Goal: Task Accomplishment & Management: Manage account settings

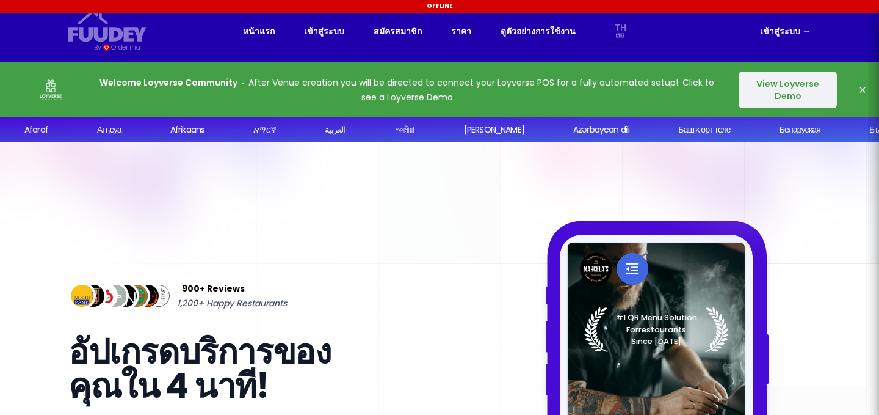
select select "th"
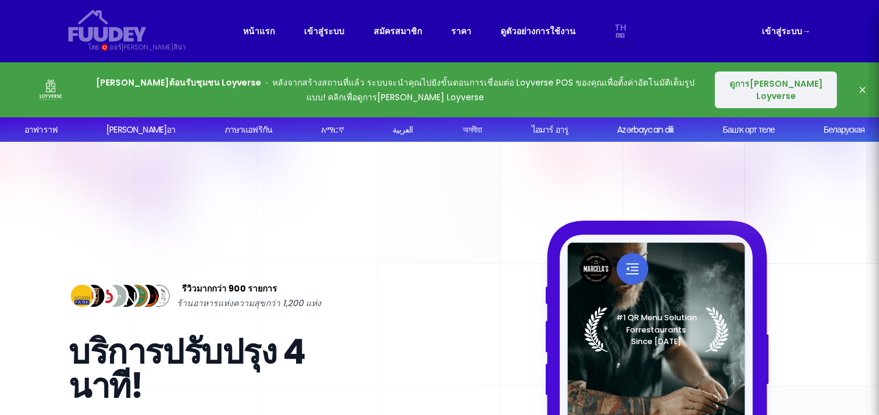
select select "th"
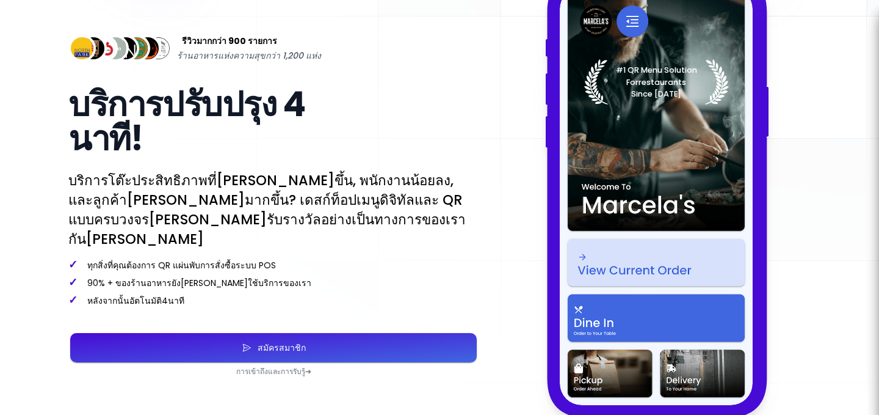
scroll to position [244, 0]
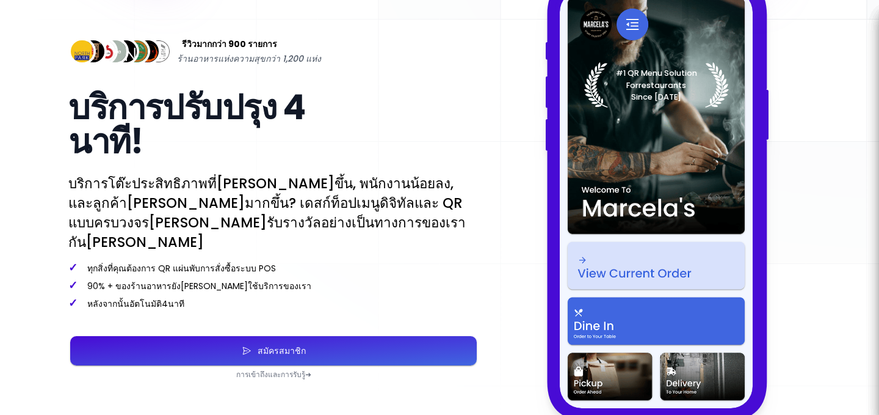
click at [178, 339] on button "สมัครสมาชิก" at bounding box center [273, 350] width 407 height 29
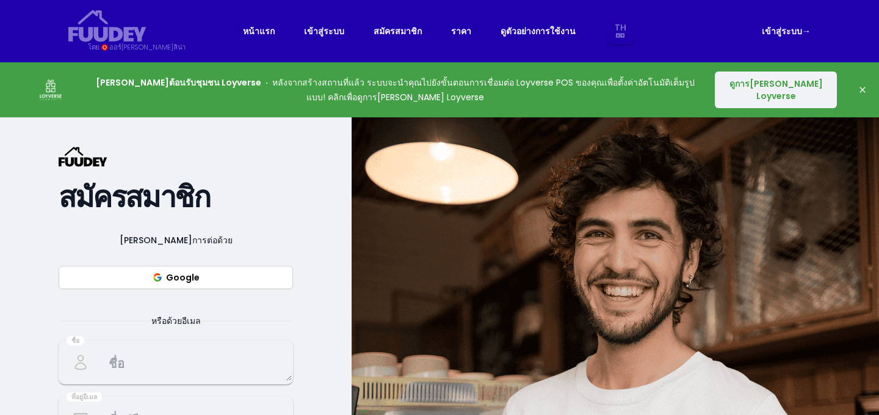
select select "th"
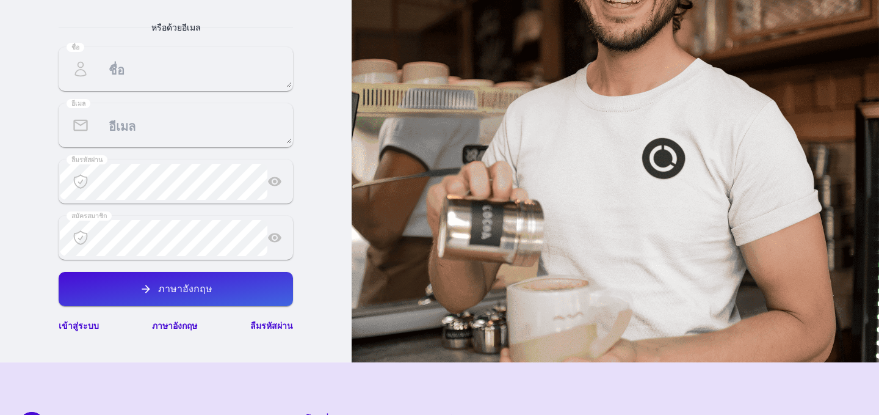
scroll to position [305, 0]
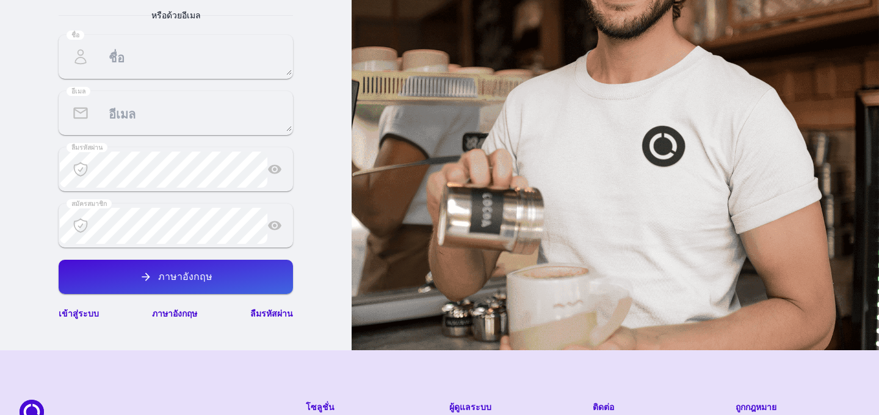
select select "th"
click at [85, 312] on font "เข้าสู่ระบบ" at bounding box center [79, 313] width 40 height 12
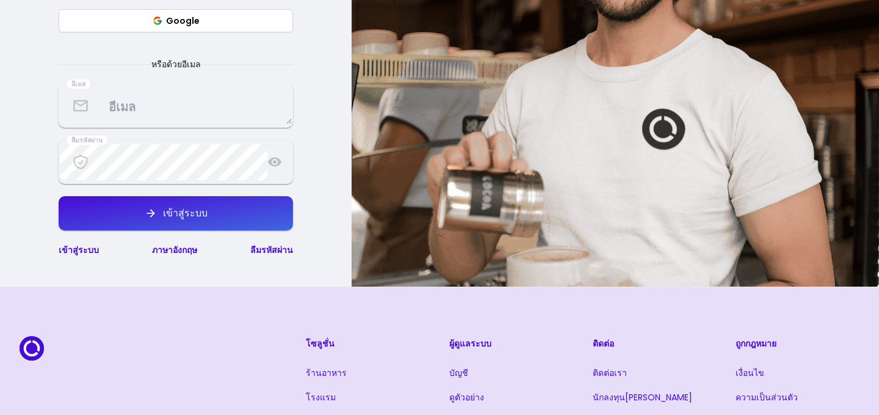
scroll to position [142, 0]
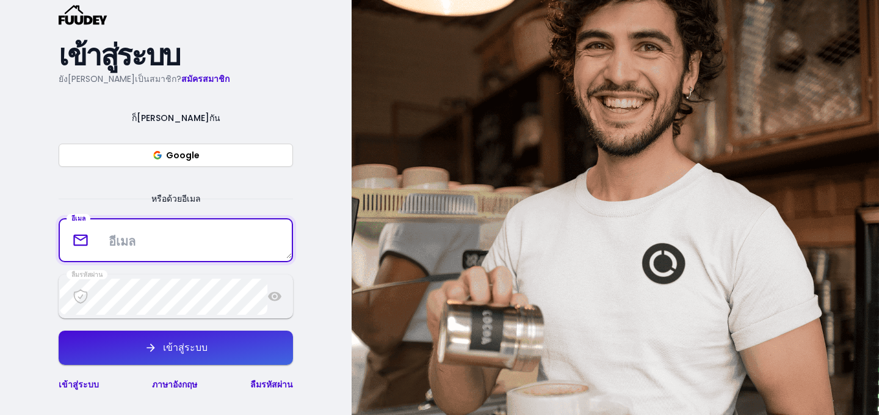
click at [139, 244] on textarea at bounding box center [176, 240] width 232 height 36
type textarea "g"
type textarea "[EMAIL_ADDRESS][DOMAIN_NAME]"
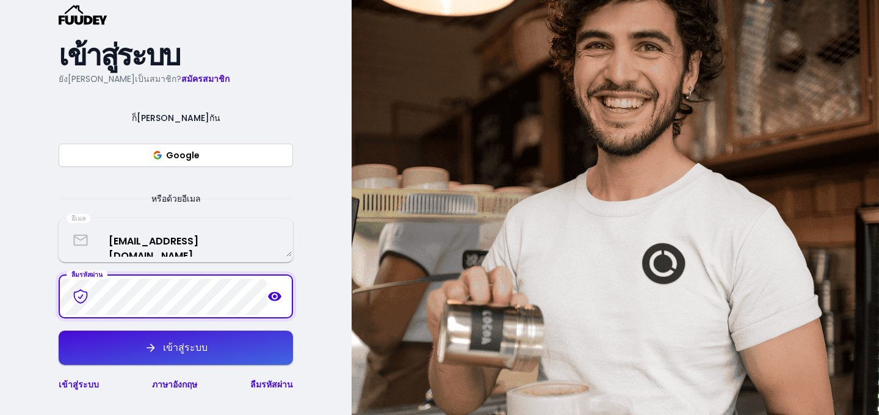
click at [181, 348] on font "เข้าสู่ระบบ" at bounding box center [185, 347] width 45 height 14
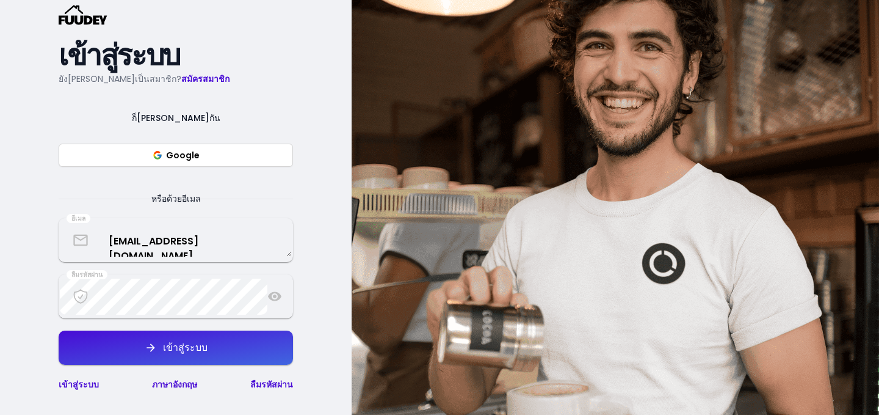
select select "th"
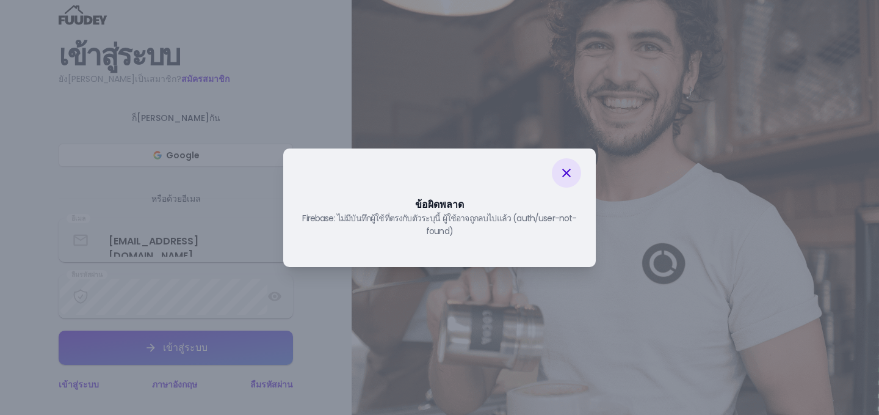
click at [562, 172] on icon at bounding box center [566, 172] width 15 height 15
select select "th"
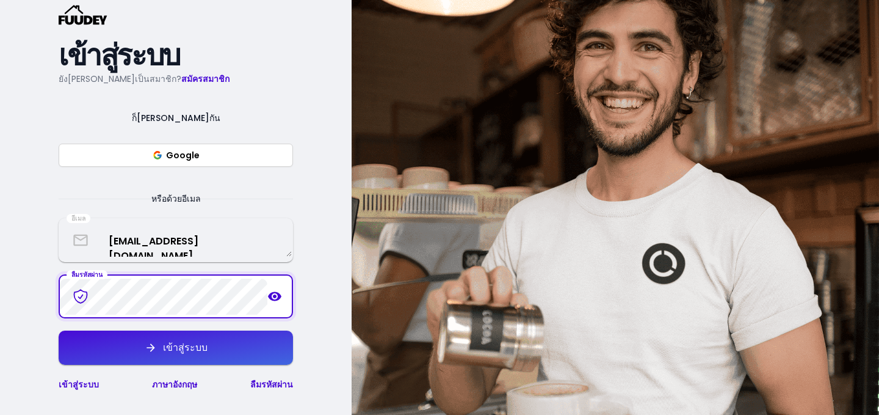
click at [184, 346] on font "เข้าสู่ระบบ" at bounding box center [185, 347] width 45 height 14
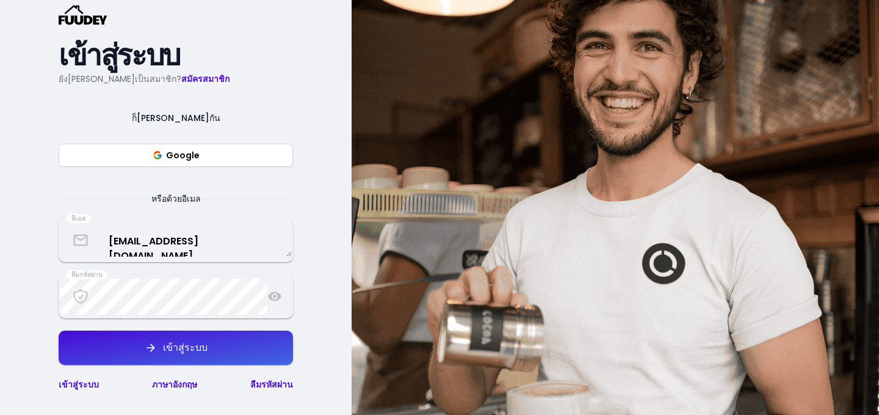
select select "th"
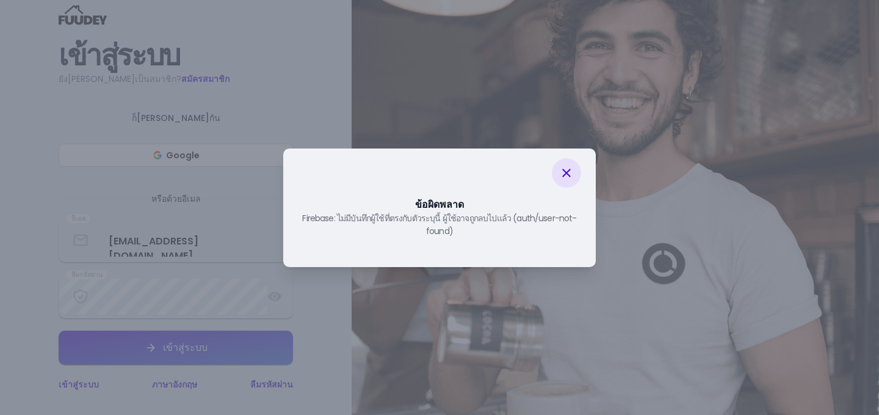
click at [560, 170] on icon at bounding box center [566, 172] width 15 height 15
select select "th"
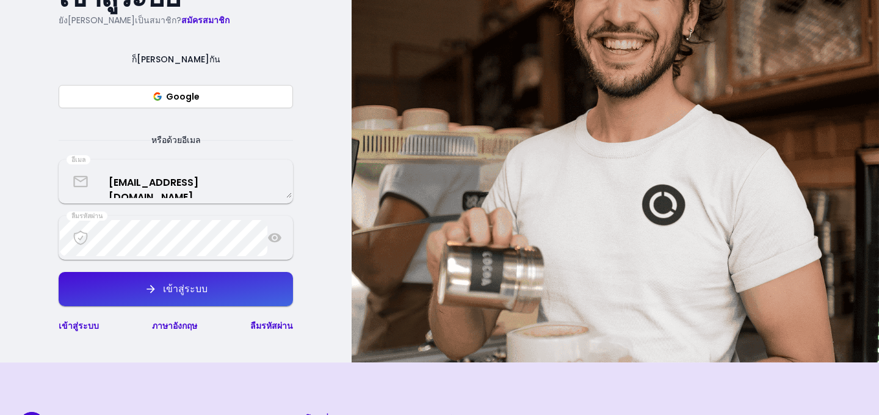
scroll to position [20, 0]
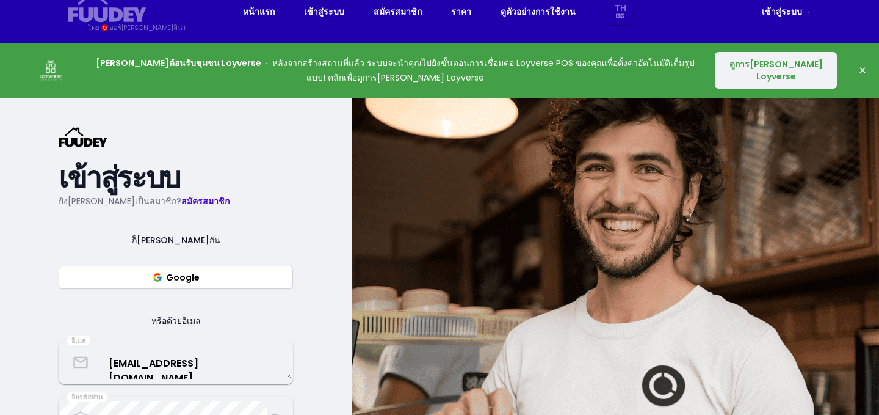
click at [325, 15] on font "เข้าสู่ระบบ" at bounding box center [324, 11] width 40 height 12
select select "th"
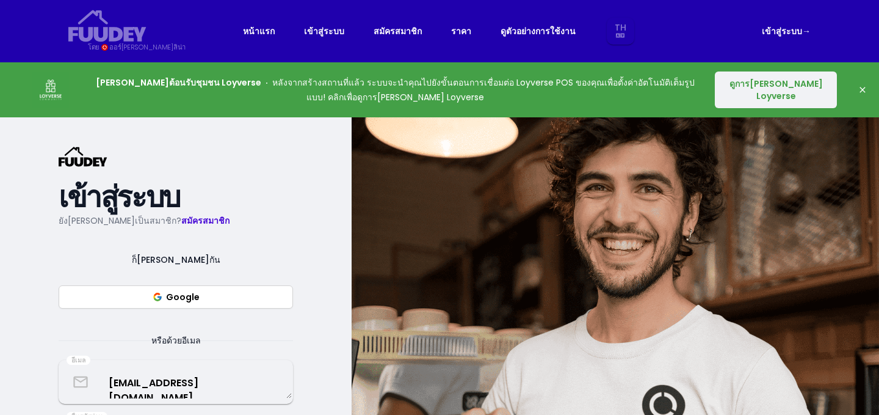
click at [795, 31] on font "เข้าสู่ระบบ" at bounding box center [782, 31] width 40 height 12
select select "th"
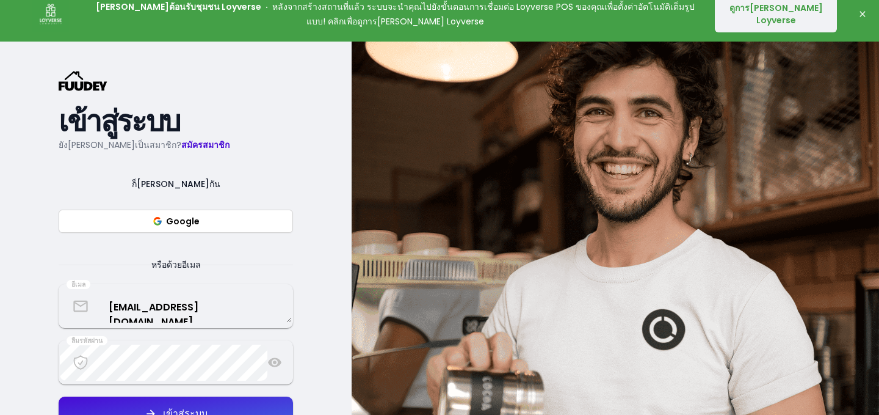
scroll to position [183, 0]
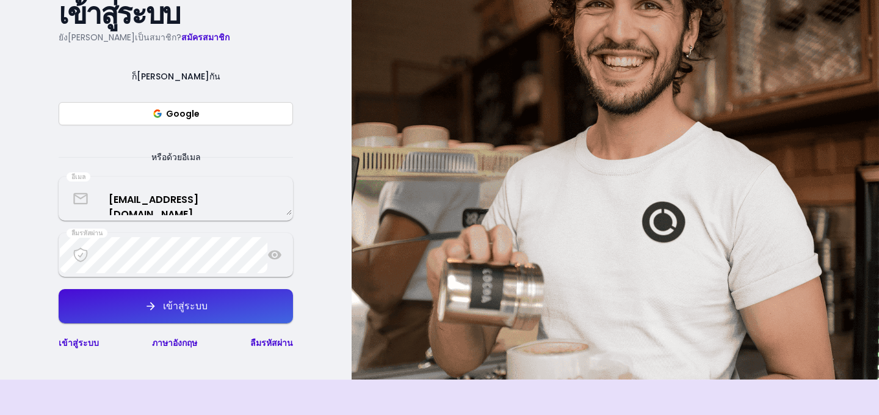
click at [172, 116] on font "Google" at bounding box center [183, 113] width 34 height 12
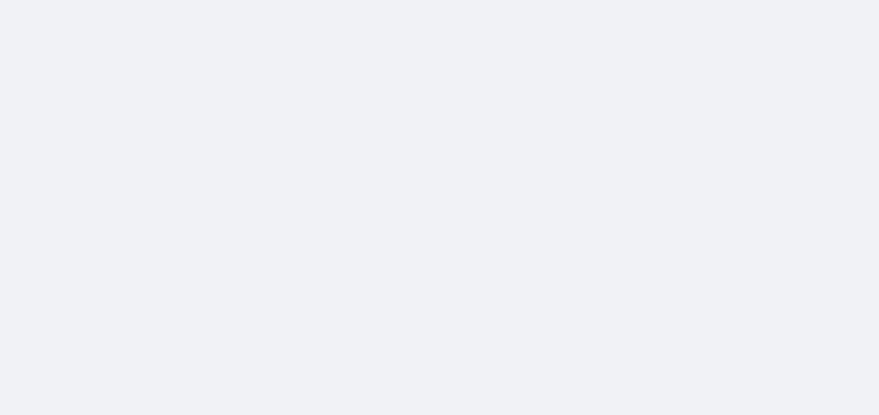
scroll to position [0, 0]
